Goal: Navigation & Orientation: Find specific page/section

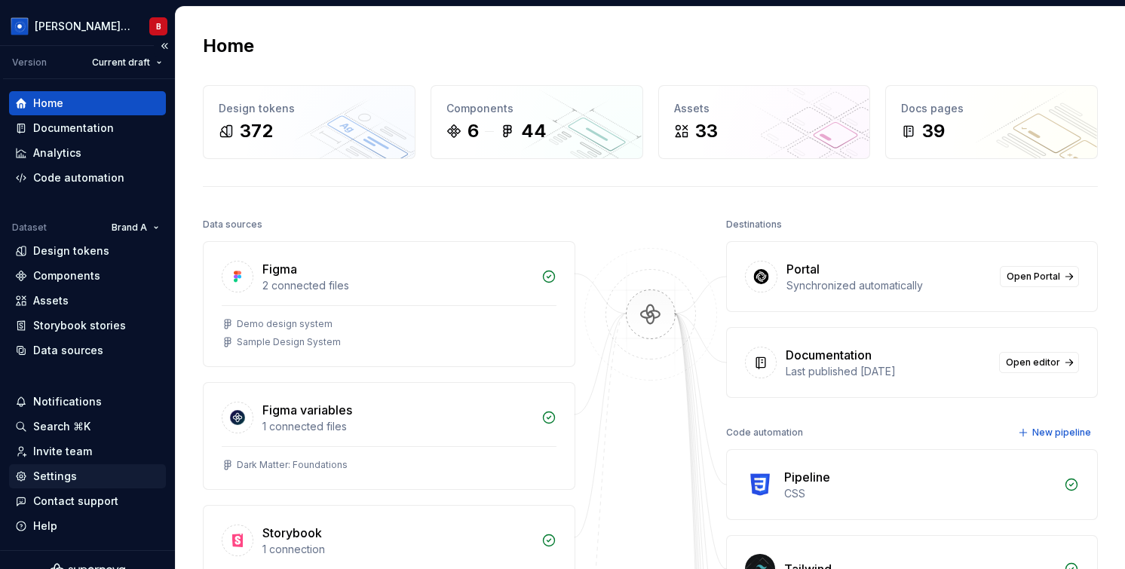
click at [79, 477] on div "Settings" at bounding box center [87, 476] width 145 height 15
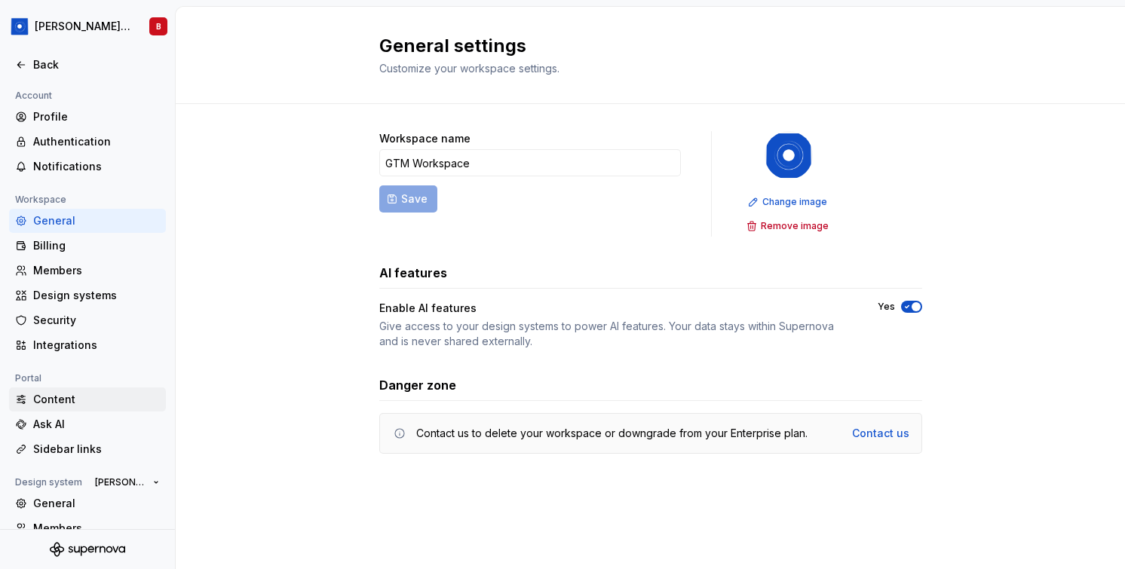
click at [80, 400] on div "Content" at bounding box center [96, 399] width 127 height 15
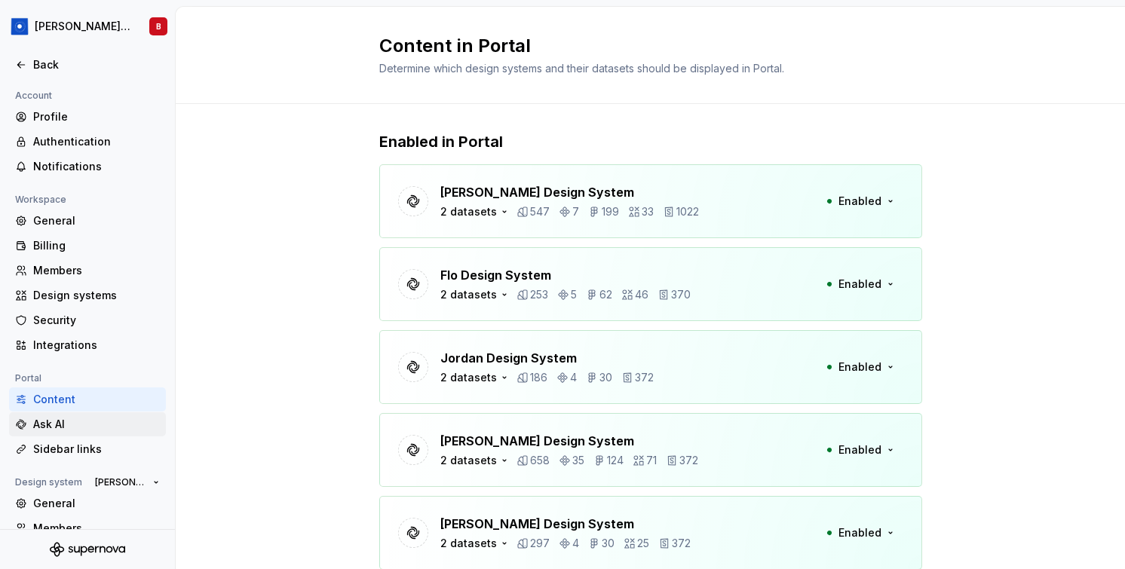
click at [143, 425] on div "Ask AI" at bounding box center [96, 424] width 127 height 15
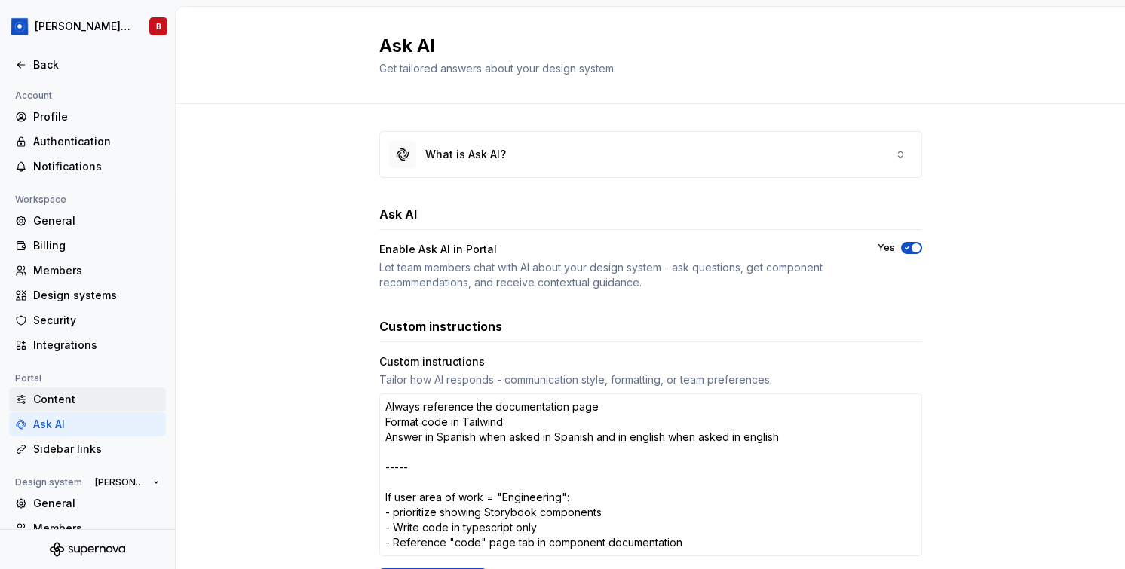
click at [123, 406] on div "Content" at bounding box center [96, 399] width 127 height 15
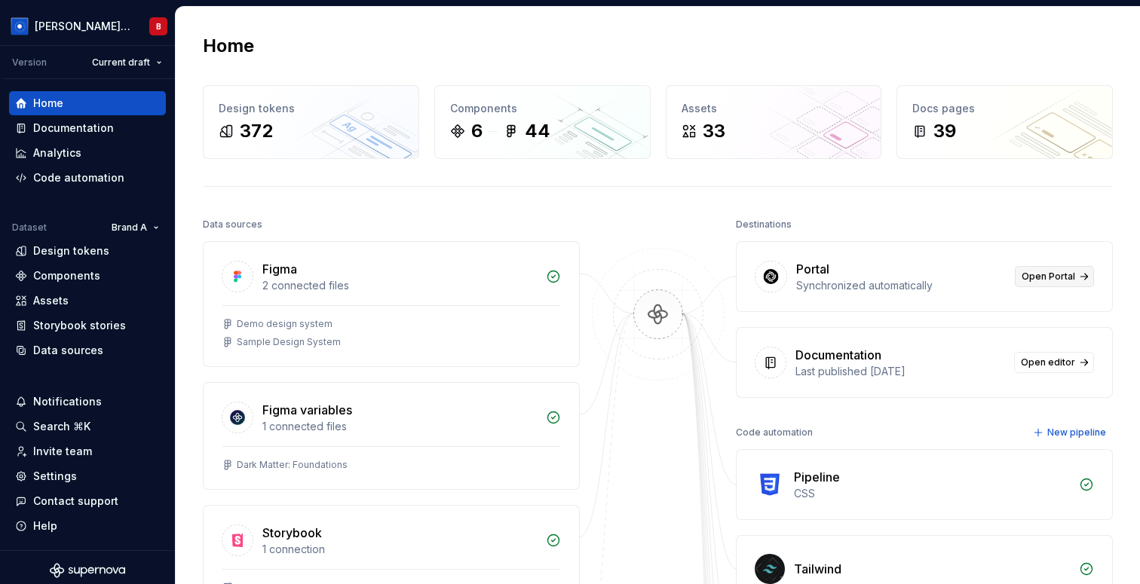
click at [1026, 275] on span "Open Portal" at bounding box center [1049, 277] width 54 height 12
